Goal: Task Accomplishment & Management: Use online tool/utility

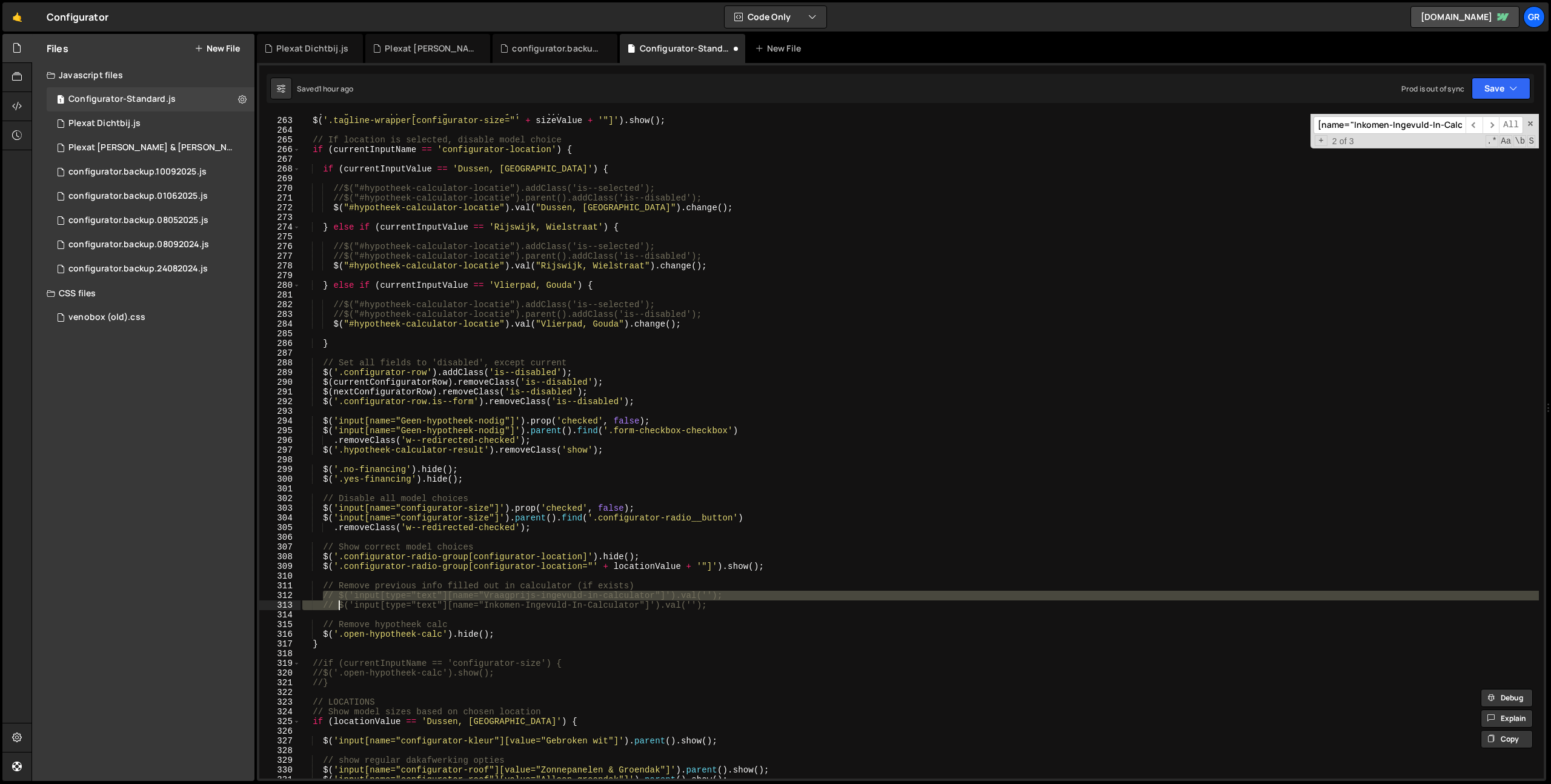
scroll to position [609, 0]
click at [1520, 88] on button "Save" at bounding box center [1501, 88] width 59 height 22
click at [1463, 154] on div "Save to Production S" at bounding box center [1460, 157] width 126 height 12
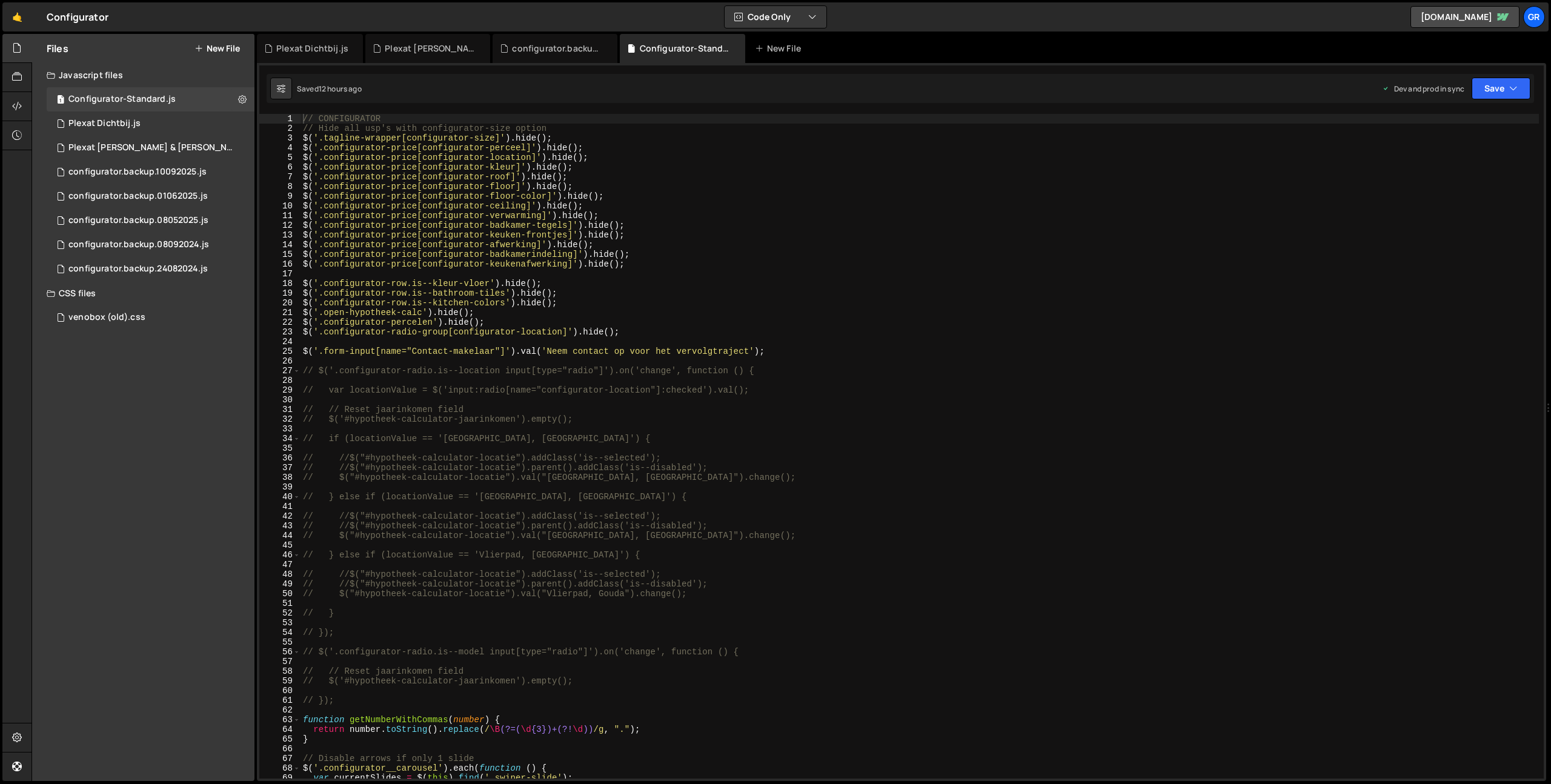
scroll to position [1392, 0]
click at [1516, 85] on icon "button" at bounding box center [1513, 88] width 8 height 12
click at [1447, 166] on div "just now" at bounding box center [1432, 171] width 28 height 10
